Goal: Obtain resource: Download file/media

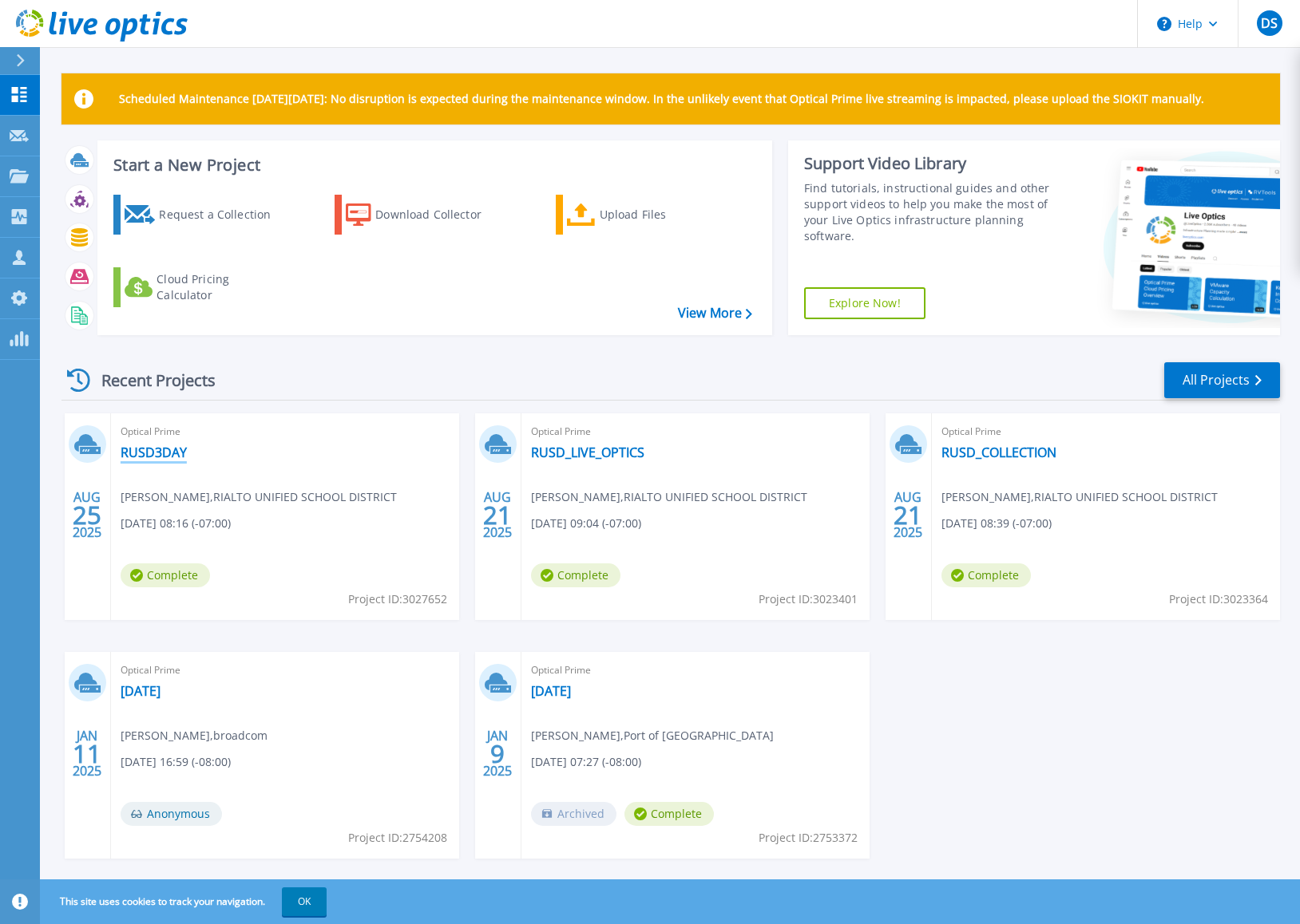
click at [166, 453] on link "RUSD3DAY" at bounding box center [154, 452] width 66 height 15
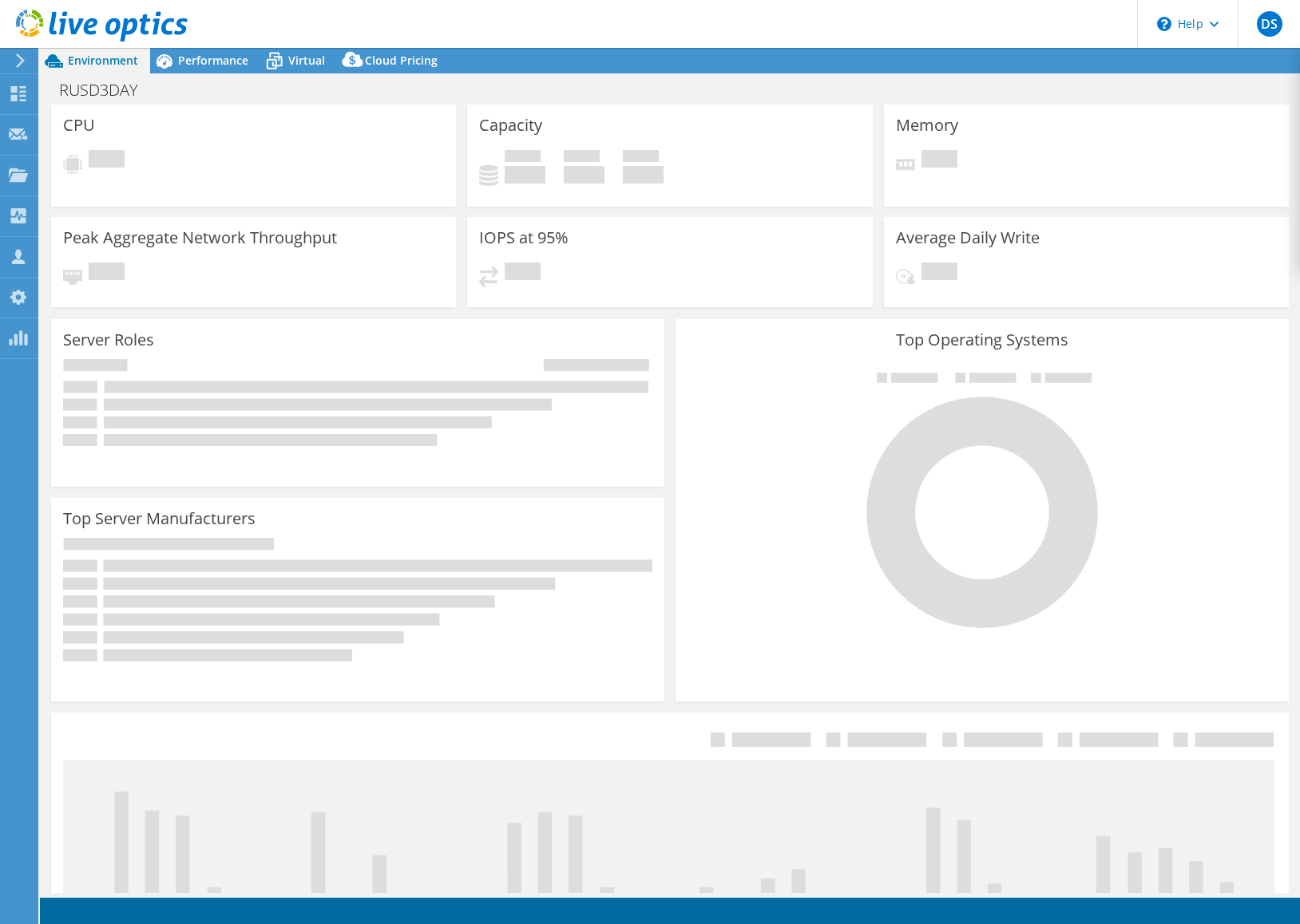
select select "USD"
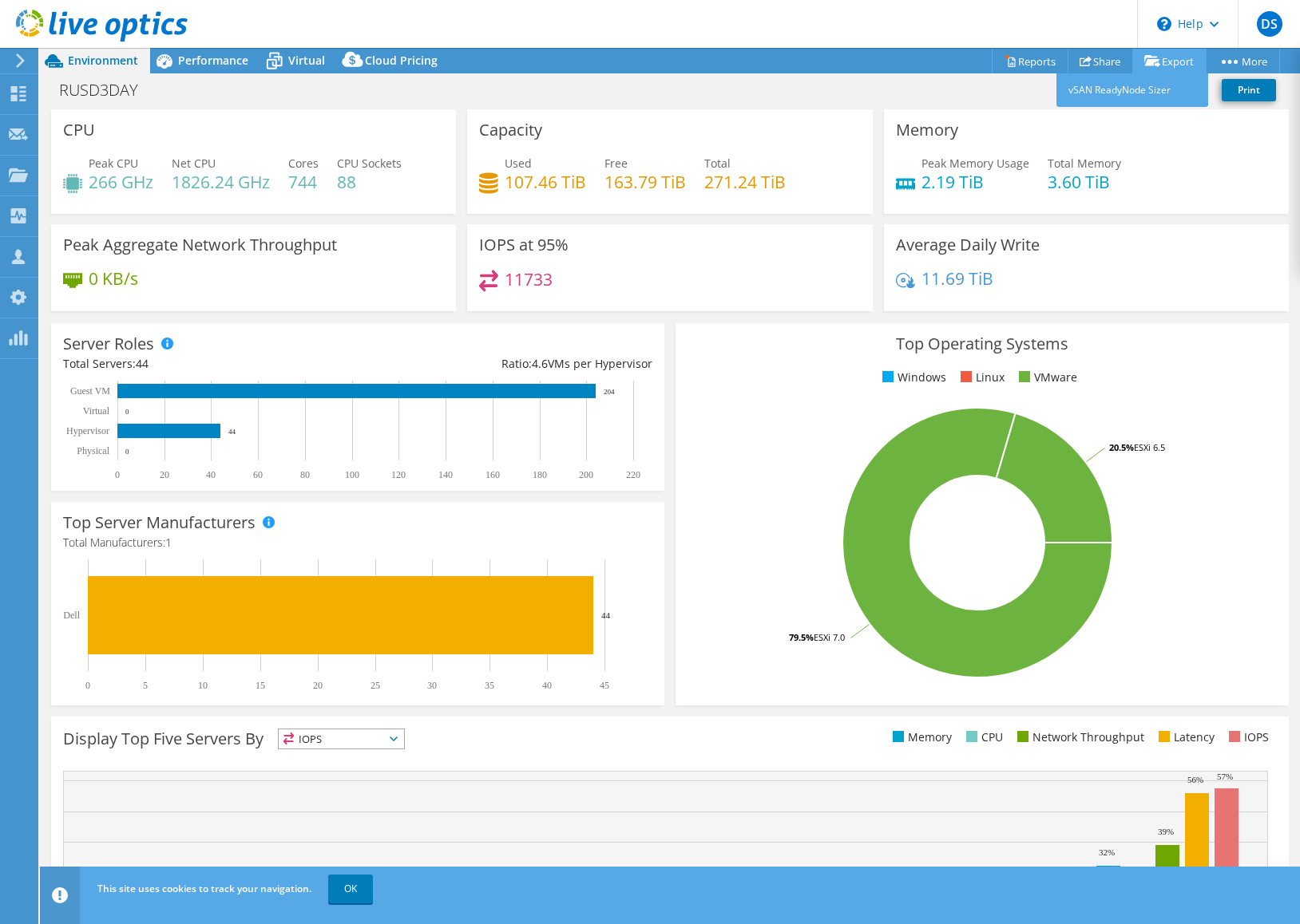
click at [1149, 58] on icon at bounding box center [1152, 61] width 15 height 12
click at [1137, 91] on link "vSAN ReadyNode Sizer" at bounding box center [1132, 90] width 152 height 34
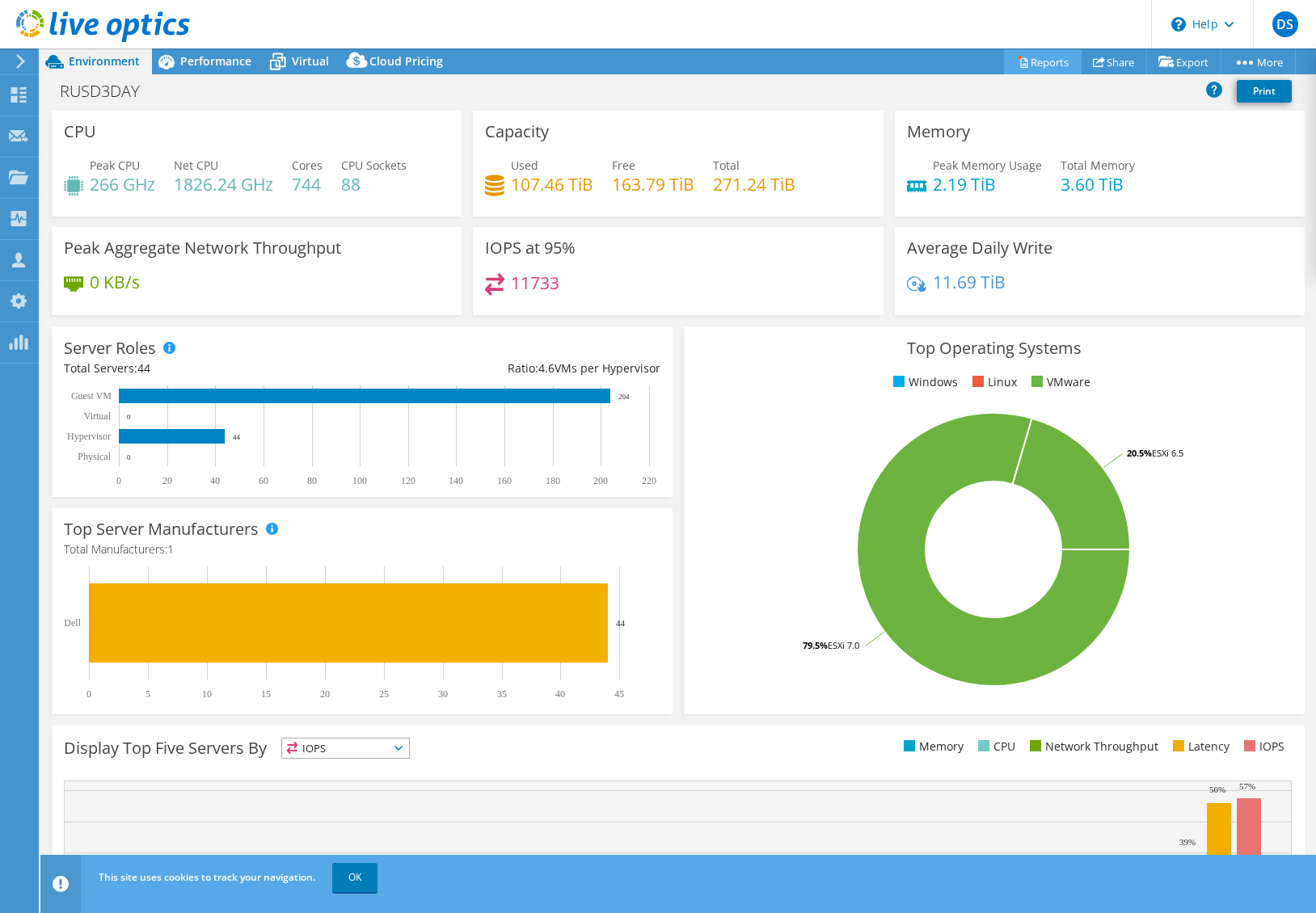
click at [1037, 61] on link "Reports" at bounding box center [1042, 62] width 77 height 25
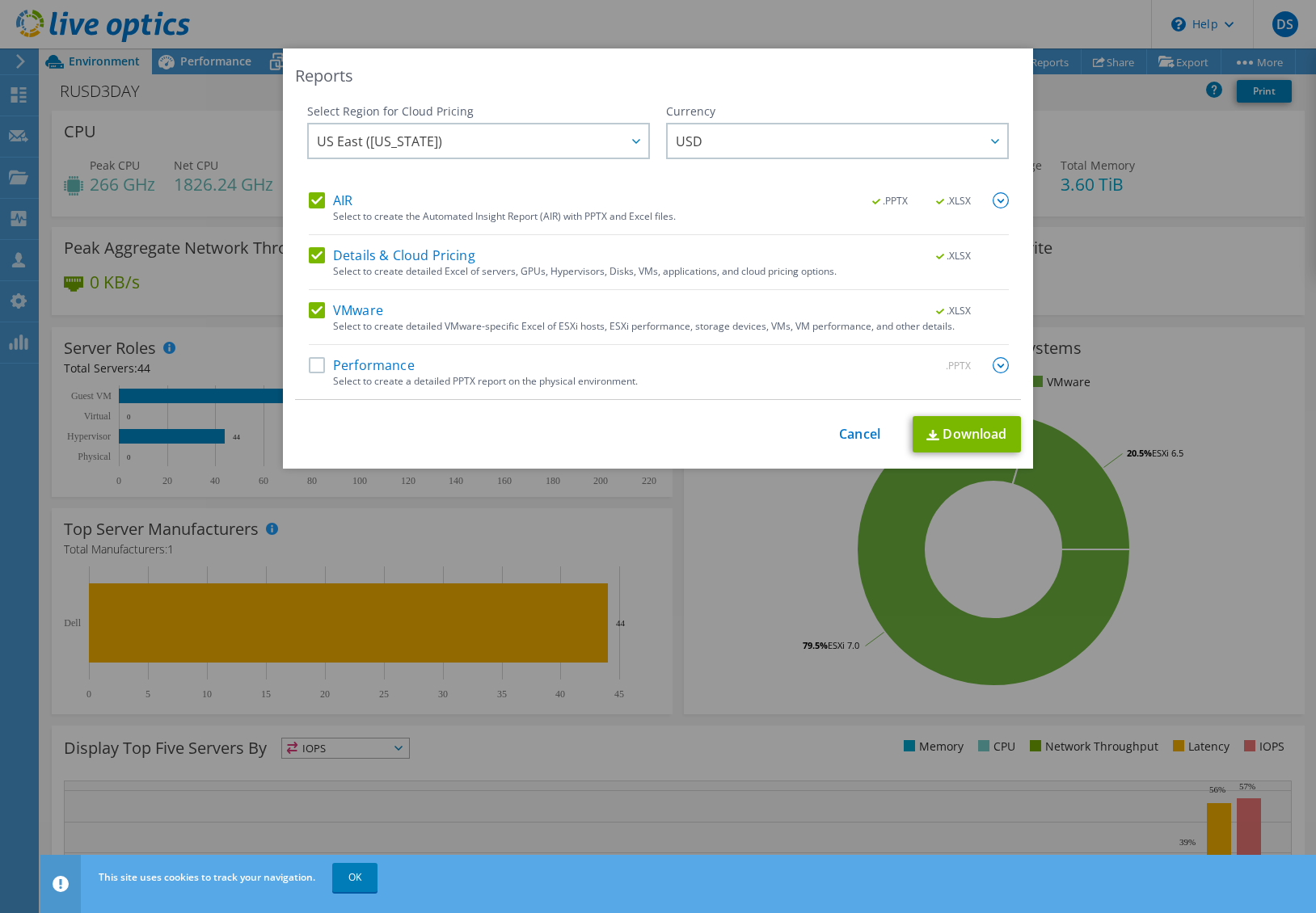
click at [370, 253] on label "Details & Cloud Pricing" at bounding box center [392, 255] width 167 height 16
click at [0, 0] on input "Details & Cloud Pricing" at bounding box center [0, 0] width 0 height 0
click at [342, 366] on label "Performance" at bounding box center [362, 365] width 106 height 16
click at [0, 0] on input "Performance" at bounding box center [0, 0] width 0 height 0
click at [964, 439] on link "Download" at bounding box center [966, 434] width 109 height 36
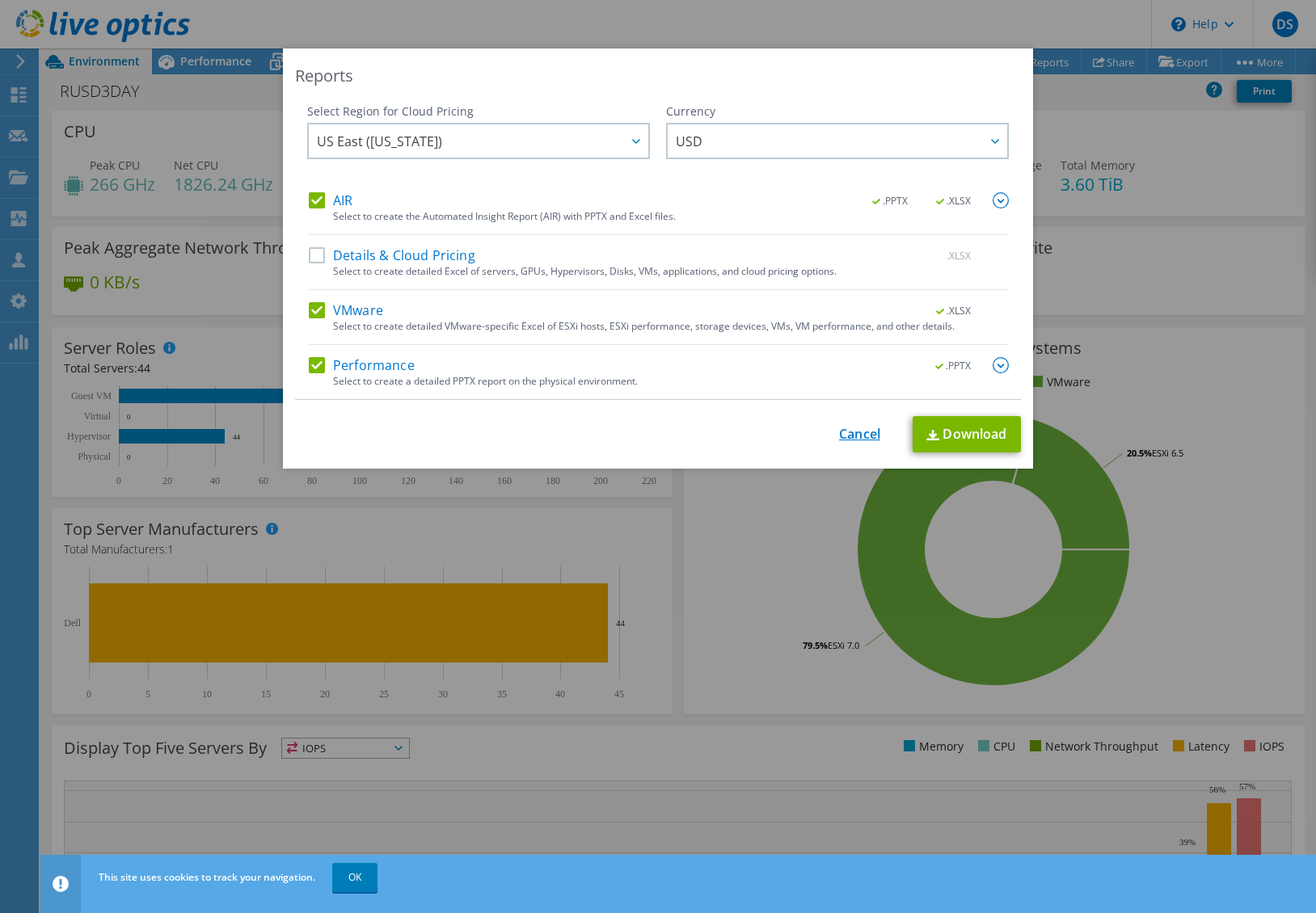
click at [859, 434] on link "Cancel" at bounding box center [859, 434] width 41 height 16
